Goal: Submit feedback/report problem

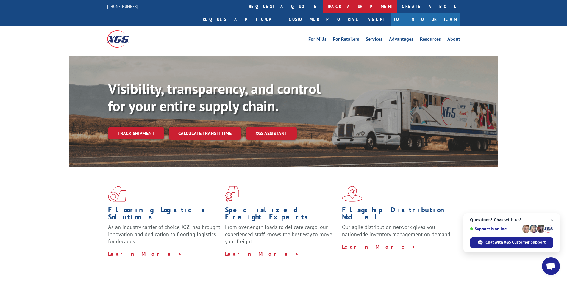
click at [323, 8] on link "track a shipment" at bounding box center [360, 6] width 75 height 13
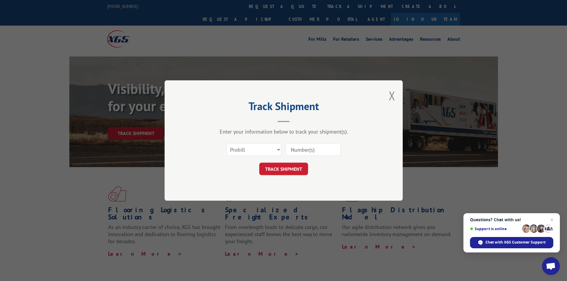
click at [296, 150] on input at bounding box center [313, 149] width 55 height 12
type input "9527685"
click at [259, 163] on button "TRACK SHIPMENT" at bounding box center [283, 169] width 49 height 12
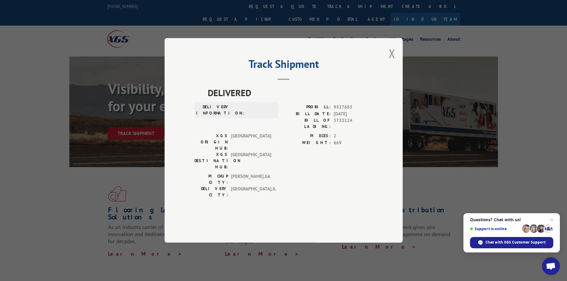
scroll to position [30, 0]
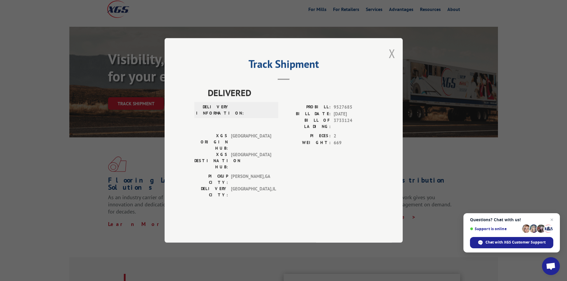
click at [390, 61] on button "Close modal" at bounding box center [392, 54] width 7 height 16
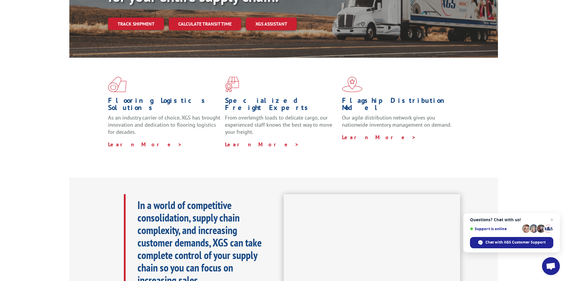
scroll to position [119, 0]
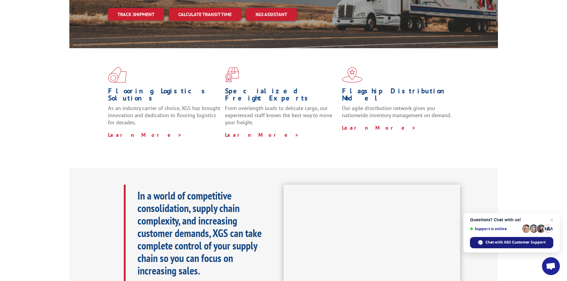
click at [510, 246] on div "Chat with XGS Customer Support" at bounding box center [511, 242] width 83 height 11
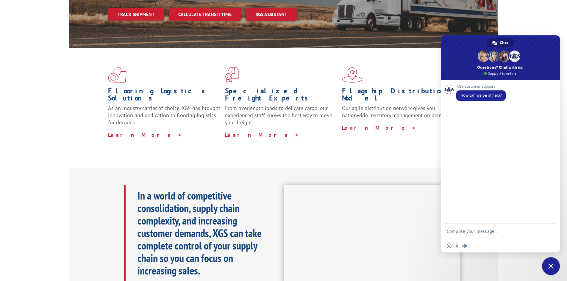
click at [459, 117] on div "XGS Customer Support How can we be of help?" at bounding box center [500, 152] width 119 height 144
click at [517, 93] on div "XGS Customer Support How can we be of help?" at bounding box center [506, 95] width 100 height 23
click at [483, 96] on span "How can we be of help?" at bounding box center [480, 95] width 41 height 5
click at [476, 84] on span "XGS Customer Support" at bounding box center [480, 86] width 49 height 4
click at [516, 96] on div "XGS Customer Support How can we be of help?" at bounding box center [506, 95] width 100 height 23
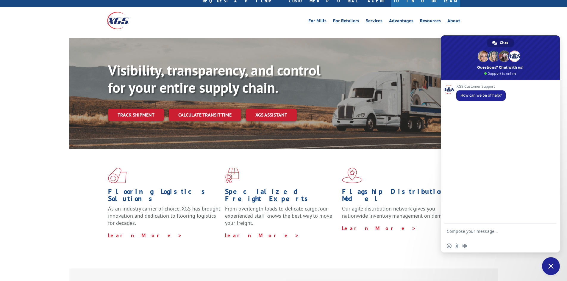
scroll to position [0, 0]
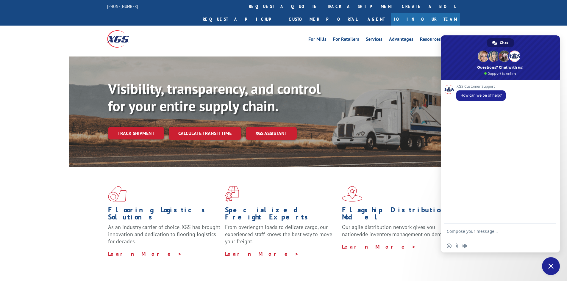
click at [502, 41] on span "Chat" at bounding box center [504, 42] width 8 height 9
click at [498, 74] on span at bounding box center [500, 57] width 119 height 45
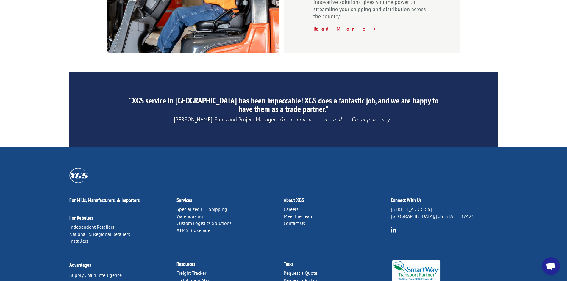
scroll to position [896, 0]
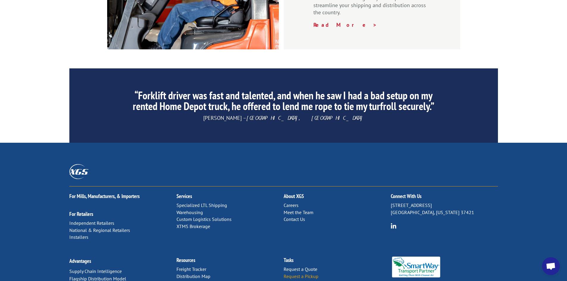
click at [299, 273] on link "Request a Pickup" at bounding box center [301, 276] width 35 height 6
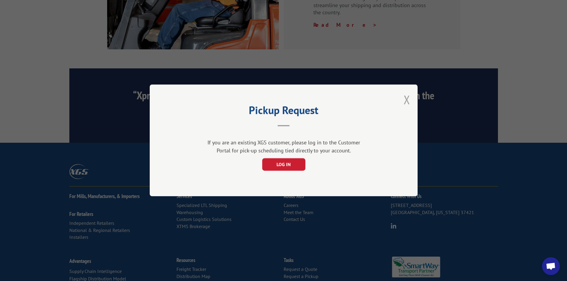
click at [407, 100] on button "Close modal" at bounding box center [406, 100] width 7 height 16
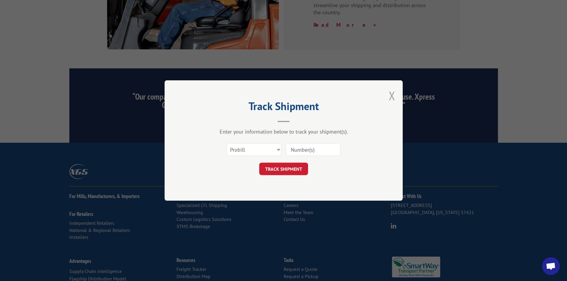
click at [393, 98] on button "Close modal" at bounding box center [392, 96] width 7 height 16
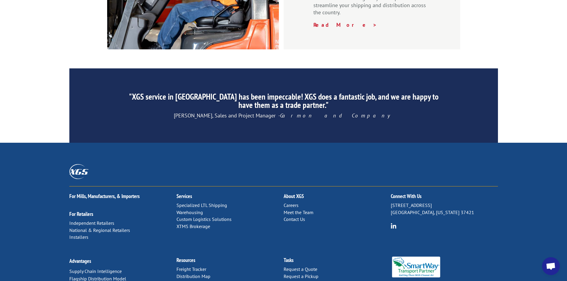
click at [291, 216] on link "Contact Us" at bounding box center [294, 219] width 21 height 6
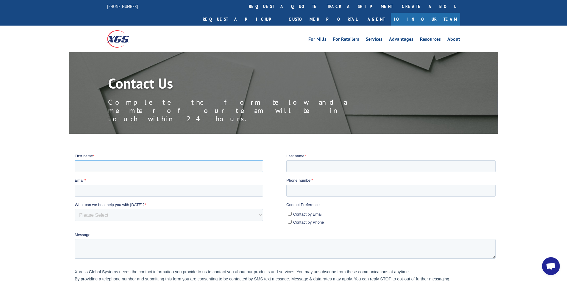
click at [118, 168] on input "First name *" at bounding box center [168, 166] width 188 height 12
type input "[PERSON_NAME]"
click at [89, 193] on input "Email *" at bounding box center [168, 190] width 188 height 12
type input "[EMAIL_ADDRESS][DOMAIN_NAME]"
click at [126, 214] on select "Please Select Quoting, Opening New Account, or New Business Opportunity Shipmen…" at bounding box center [168, 215] width 188 height 12
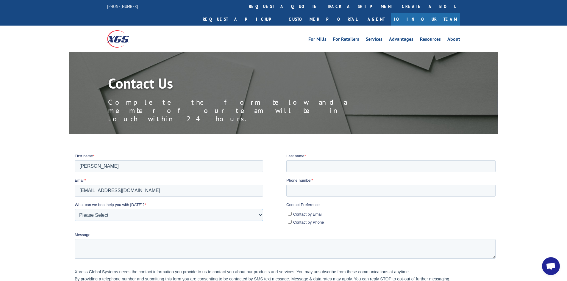
select select "Other"
click at [74, 209] on select "Please Select Quoting, Opening New Account, or New Business Opportunity Shipmen…" at bounding box center [168, 215] width 188 height 12
click at [301, 166] on input "Last name *" at bounding box center [390, 166] width 209 height 12
type input "[PERSON_NAME]"
click at [305, 189] on input "Phone number *" at bounding box center [390, 190] width 209 height 12
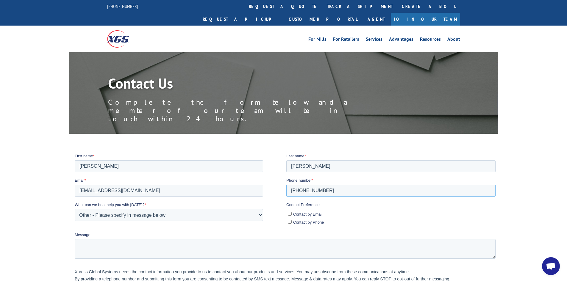
type input "[PHONE_NUMBER]"
click at [289, 212] on input "Contact by Email" at bounding box center [289, 214] width 4 height 4
checkbox input "true"
click at [91, 248] on textarea "Message" at bounding box center [284, 249] width 421 height 20
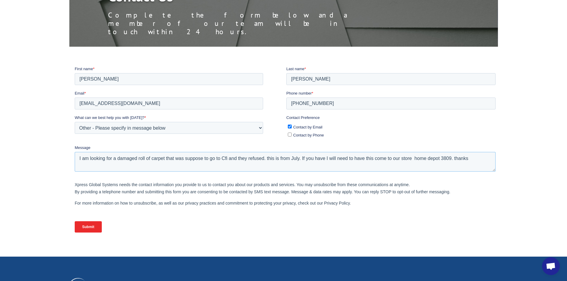
scroll to position [89, 0]
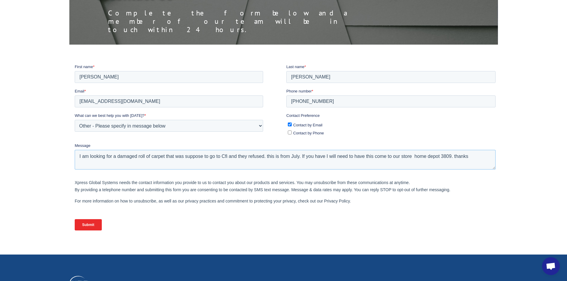
type textarea "I am looking for a damaged roll of carpet that was suppose to go to Cfi and the…"
click at [85, 224] on input "Submit" at bounding box center [87, 224] width 27 height 11
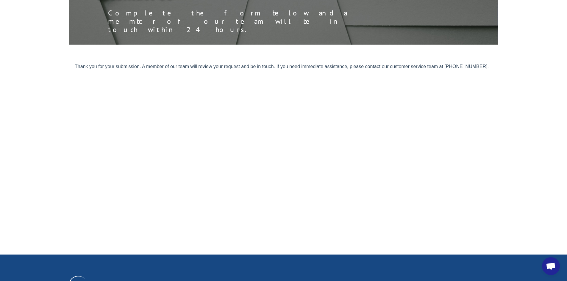
scroll to position [68, 0]
